Goal: Find specific page/section: Find specific page/section

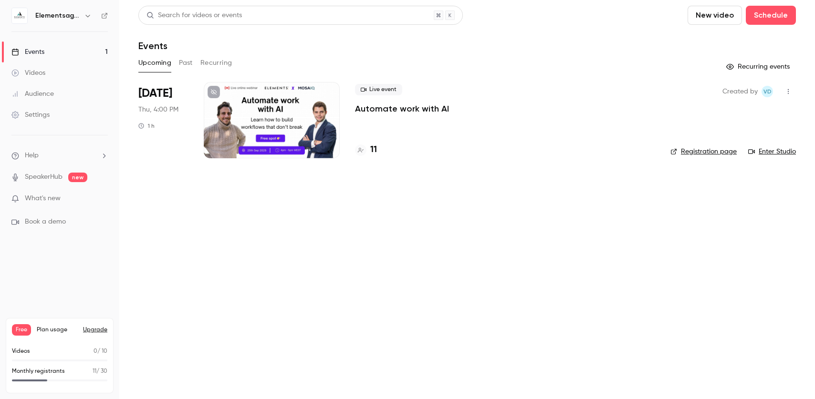
click at [374, 152] on h4 "11" at bounding box center [373, 150] width 7 height 13
